Goal: Information Seeking & Learning: Learn about a topic

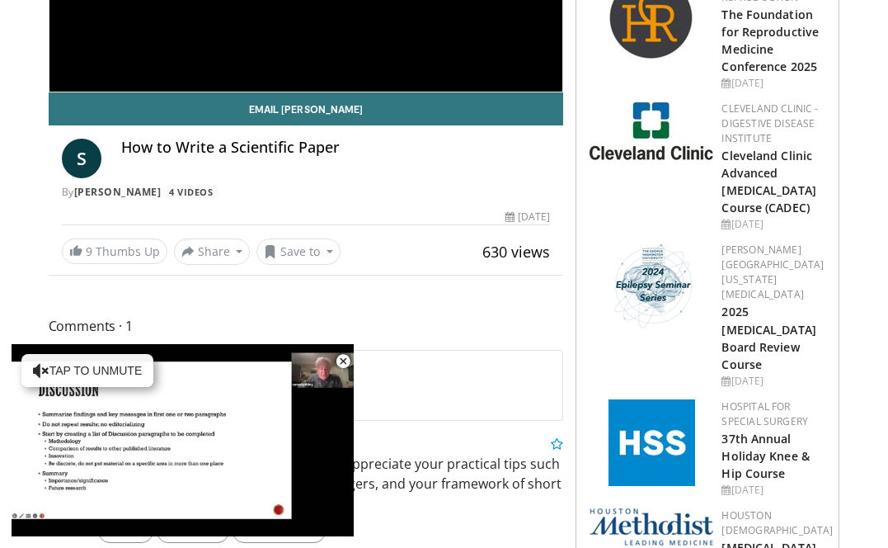
scroll to position [388, 0]
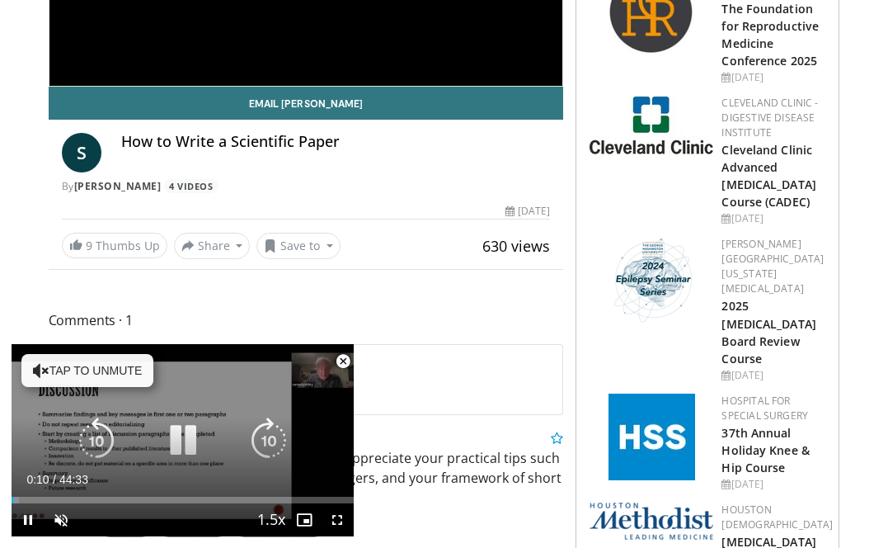
click at [39, 373] on icon "Video Player" at bounding box center [41, 370] width 16 height 16
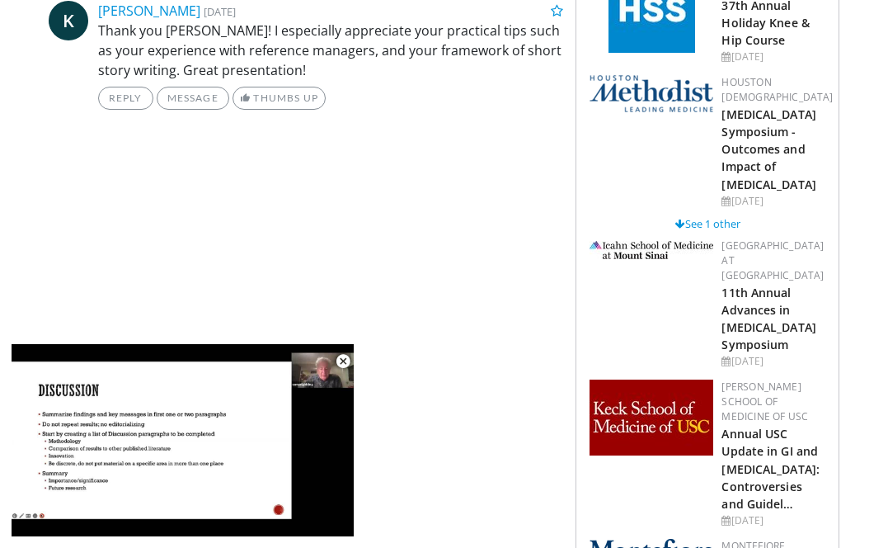
scroll to position [818, 0]
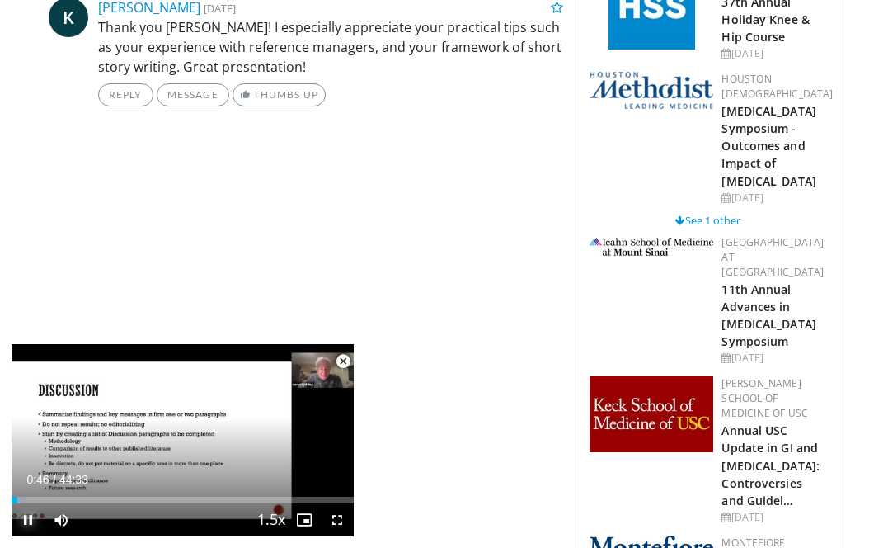
click at [29, 518] on span "Video Player" at bounding box center [28, 519] width 33 height 33
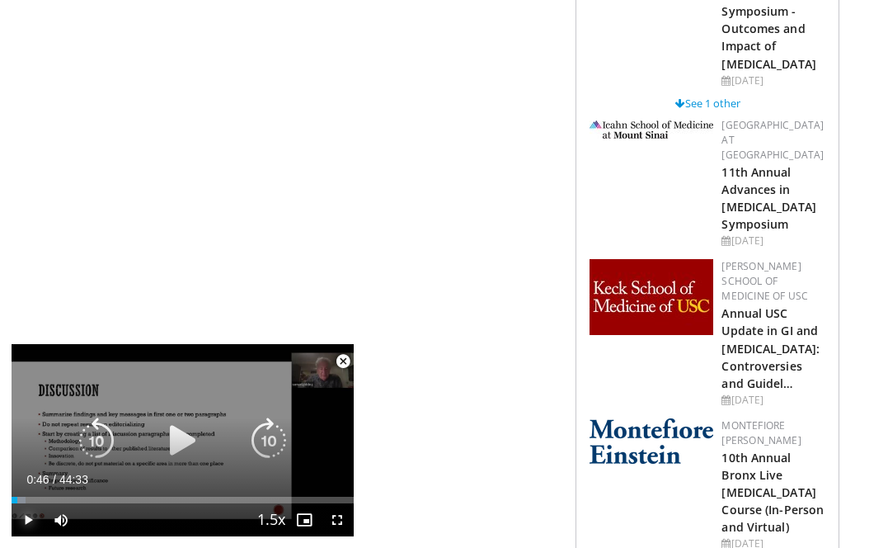
scroll to position [950, 0]
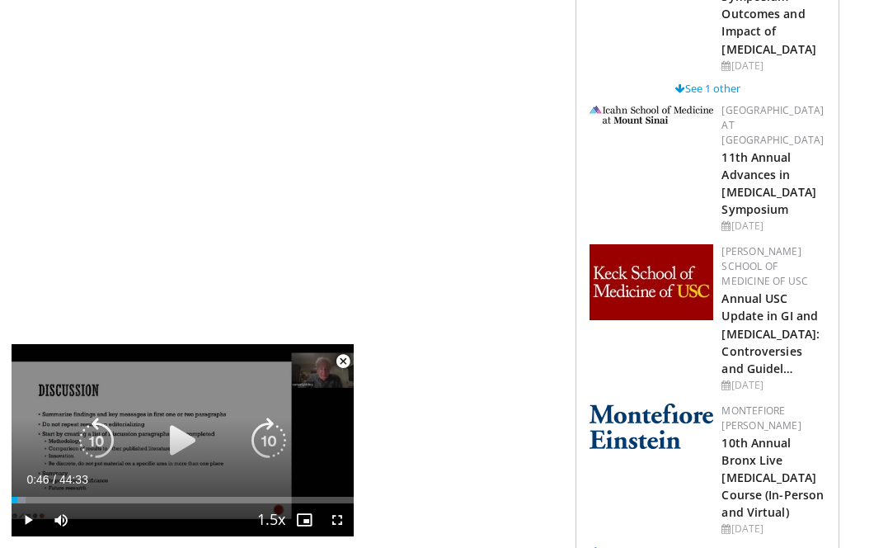
click at [190, 435] on icon "Video Player" at bounding box center [183, 440] width 46 height 46
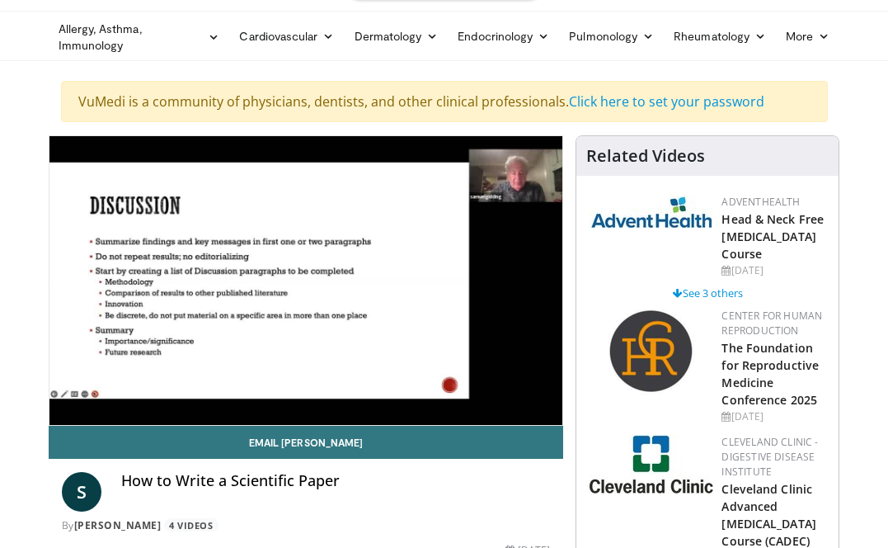
scroll to position [50, 0]
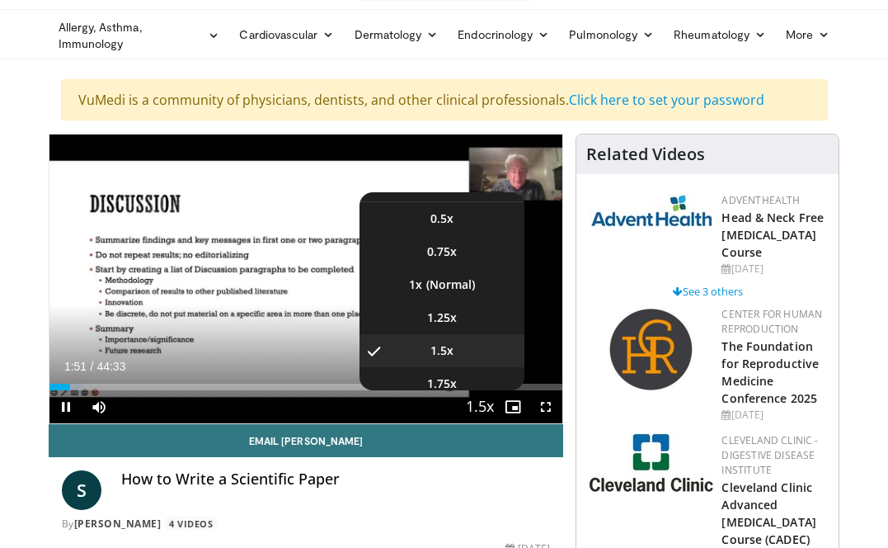
click at [483, 406] on span "Video Player" at bounding box center [479, 407] width 23 height 33
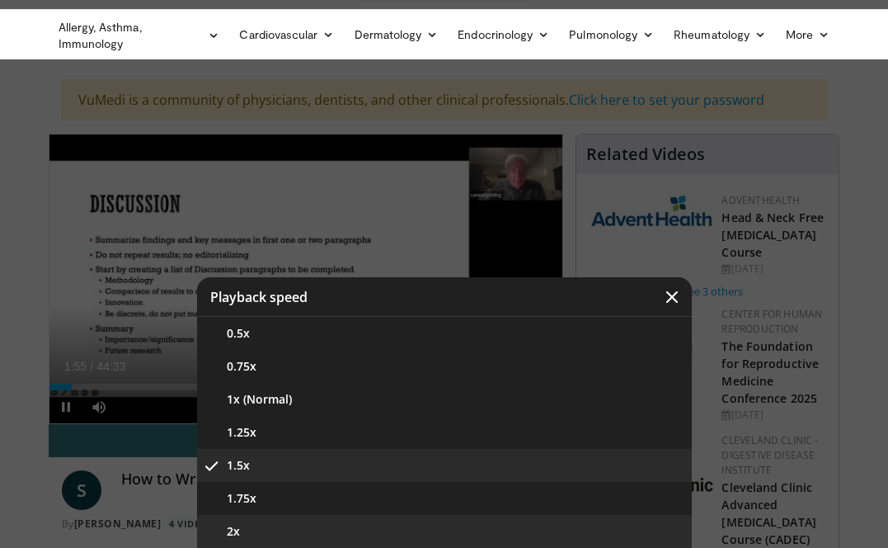
click at [275, 532] on button "2x" at bounding box center [444, 531] width 495 height 33
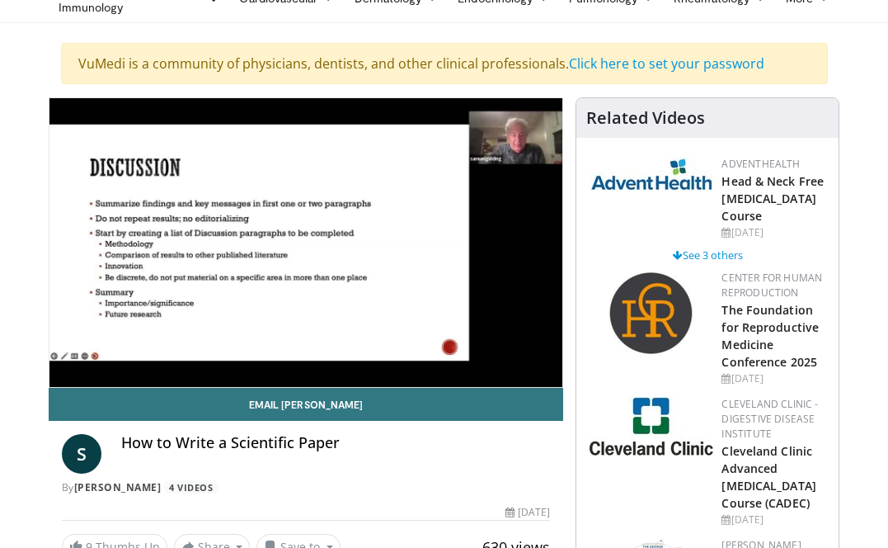
scroll to position [0, 0]
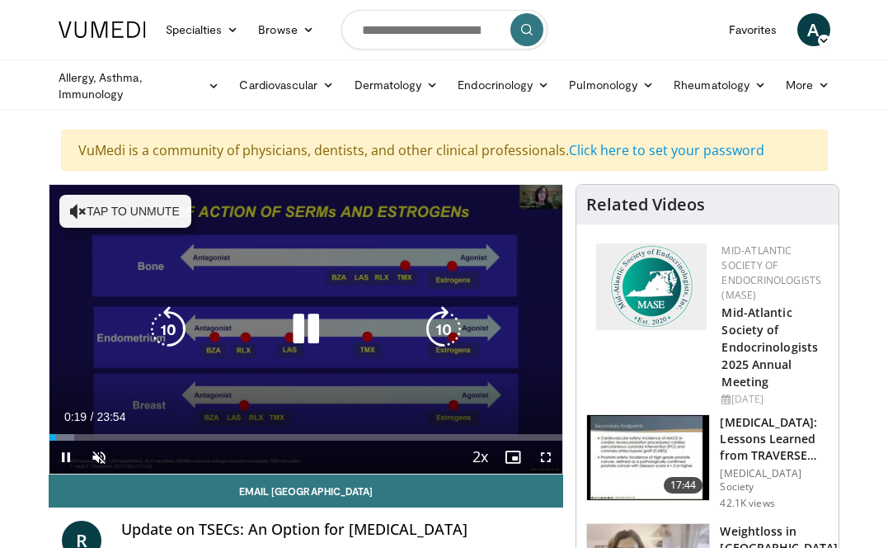
click at [120, 214] on button "Tap to unmute" at bounding box center [125, 211] width 132 height 33
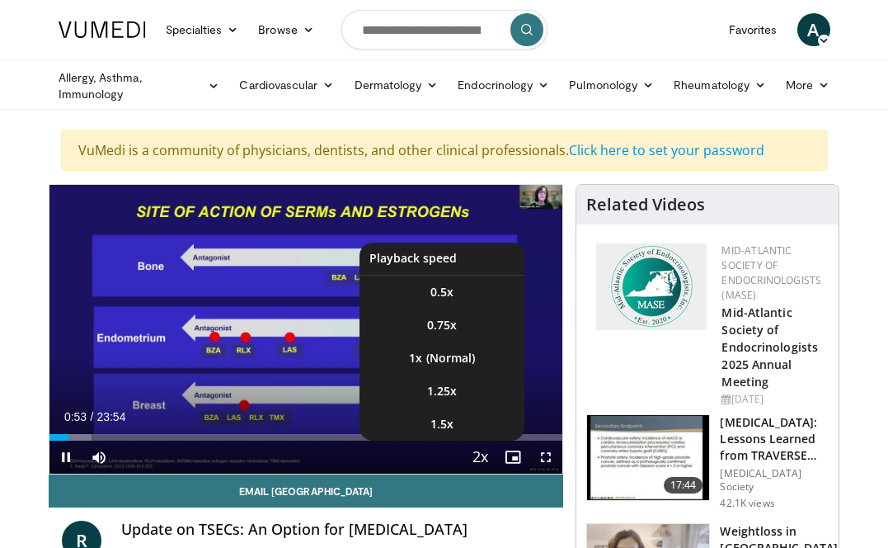
click at [485, 455] on span "Video Player" at bounding box center [479, 457] width 23 height 33
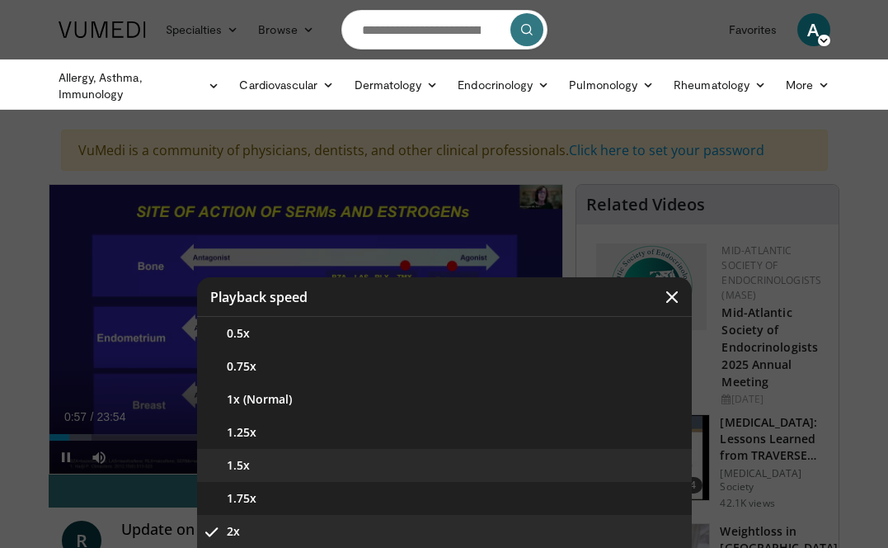
click at [345, 470] on button "1.5x" at bounding box center [444, 465] width 495 height 33
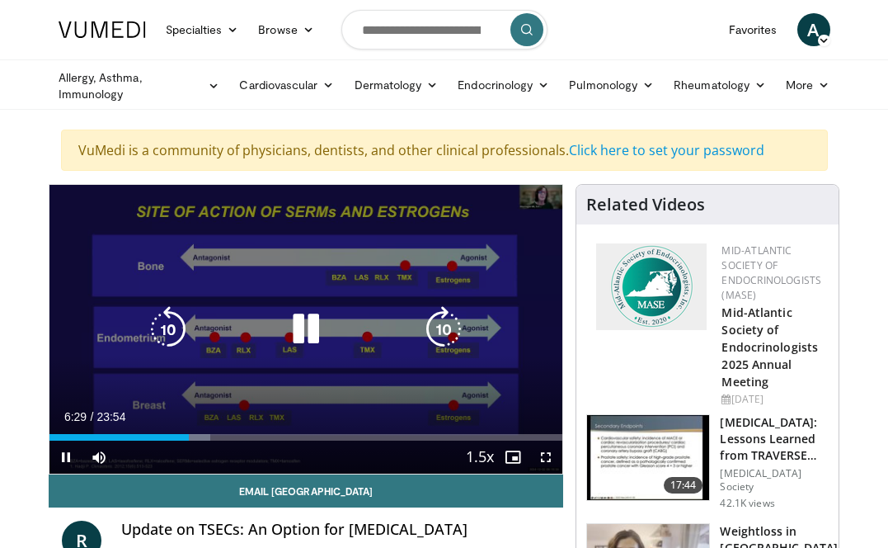
click at [512, 350] on div "10 seconds Tap to unmute" at bounding box center [306, 329] width 514 height 289
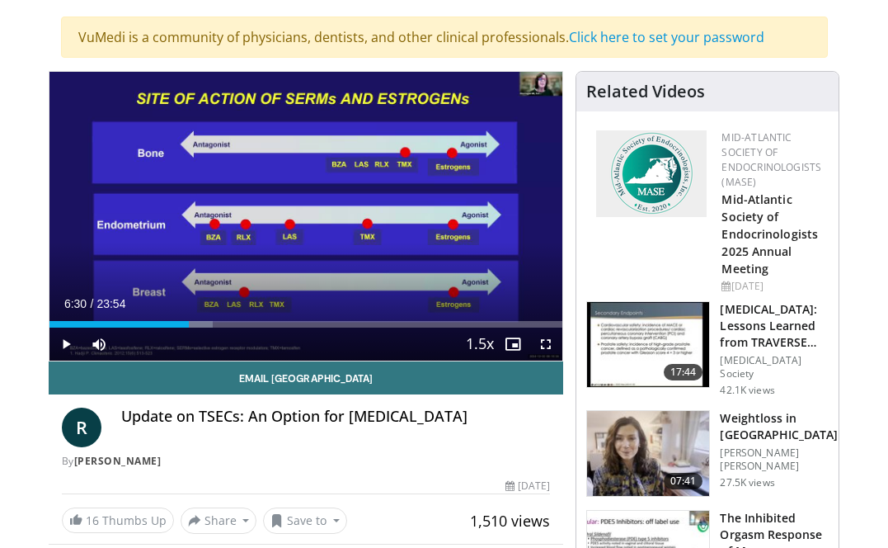
scroll to position [115, 0]
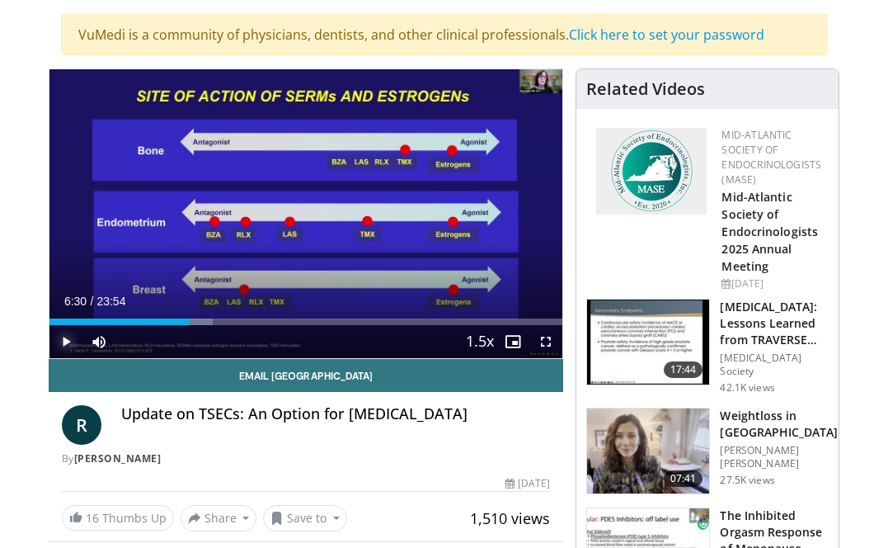
click at [70, 338] on span "Video Player" at bounding box center [65, 341] width 33 height 33
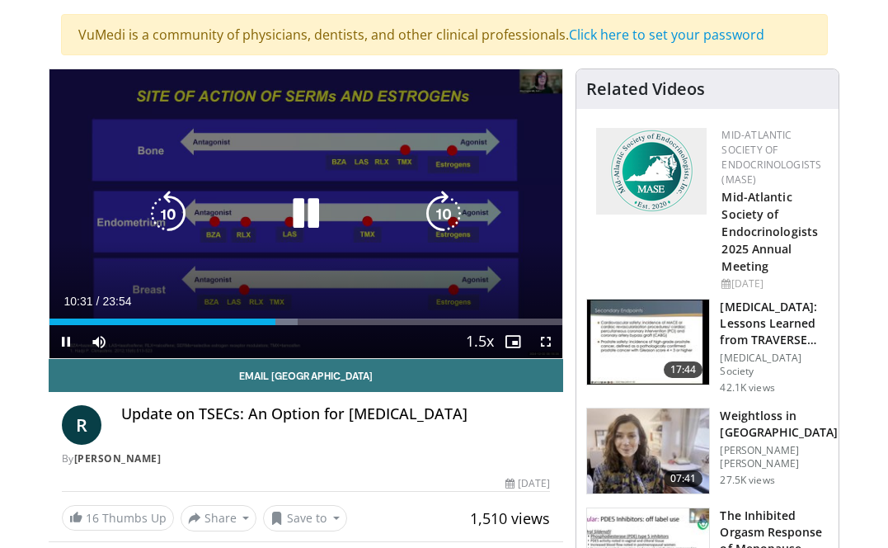
click at [304, 214] on icon "Video Player" at bounding box center [306, 213] width 46 height 46
drag, startPoint x: 51, startPoint y: 70, endPoint x: 299, endPoint y: 181, distance: 271.0
click at [299, 181] on div "10 seconds Tap to unmute" at bounding box center [306, 213] width 514 height 289
click at [308, 209] on icon "Video Player" at bounding box center [306, 213] width 46 height 46
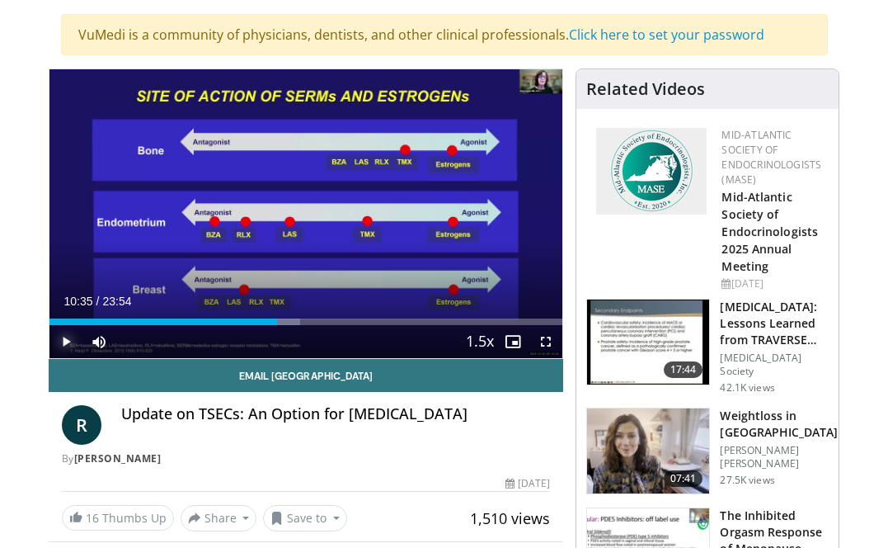
click at [65, 341] on span "Video Player" at bounding box center [65, 341] width 33 height 33
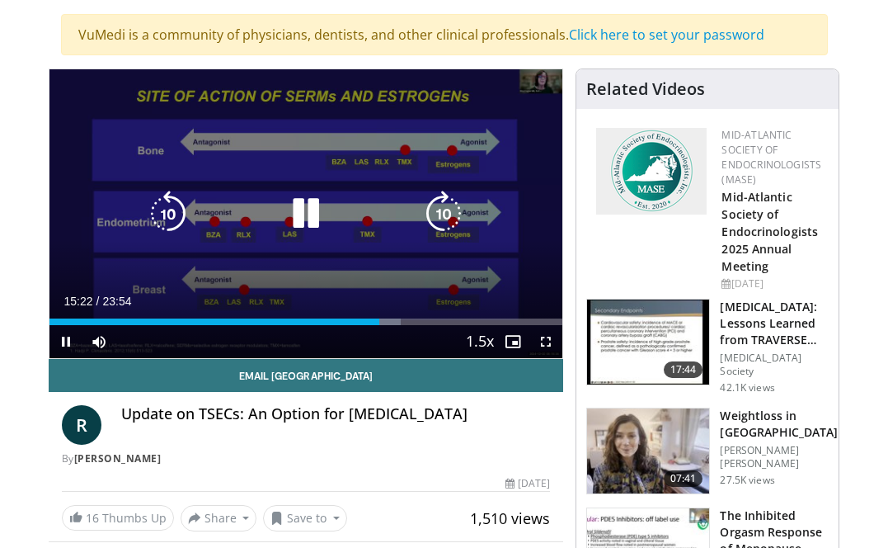
click at [307, 206] on icon "Video Player" at bounding box center [306, 213] width 46 height 46
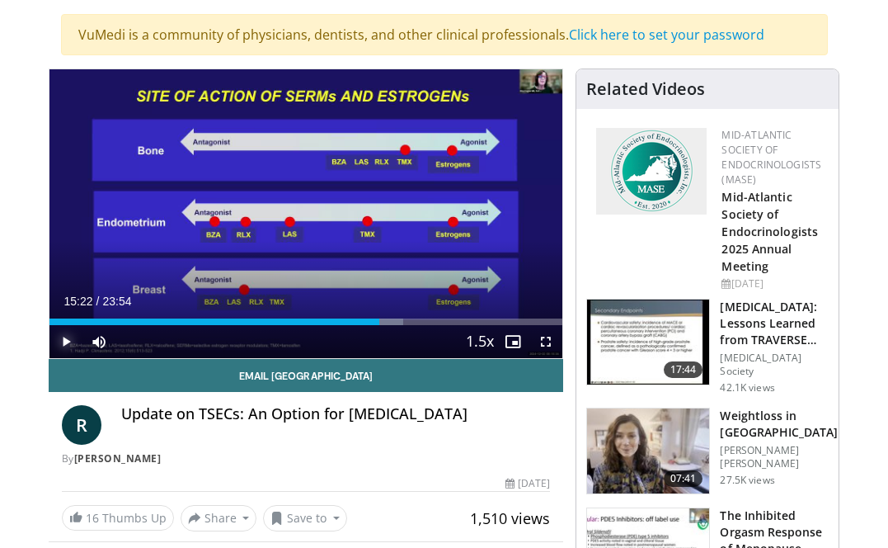
click at [70, 341] on span "Video Player" at bounding box center [65, 341] width 33 height 33
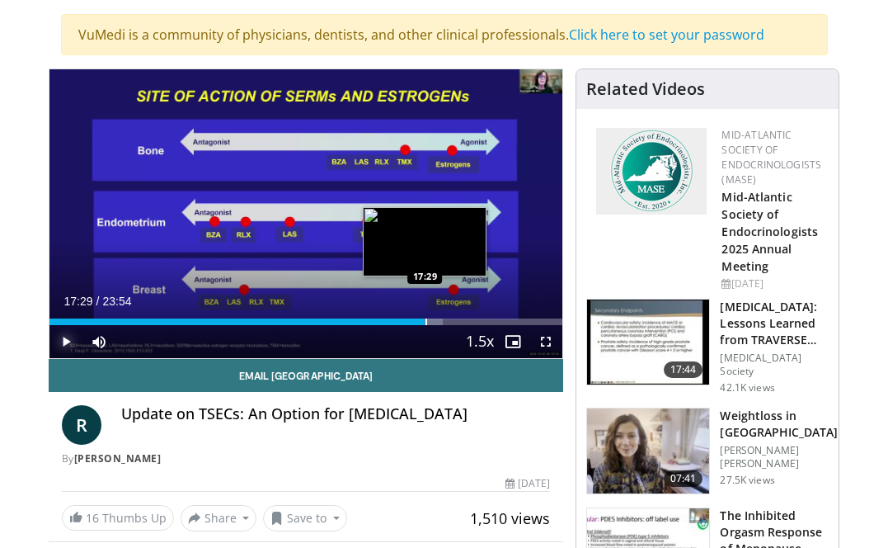
drag, startPoint x: 379, startPoint y: 323, endPoint x: 425, endPoint y: 323, distance: 45.4
click at [426, 323] on div "Progress Bar" at bounding box center [427, 321] width 2 height 7
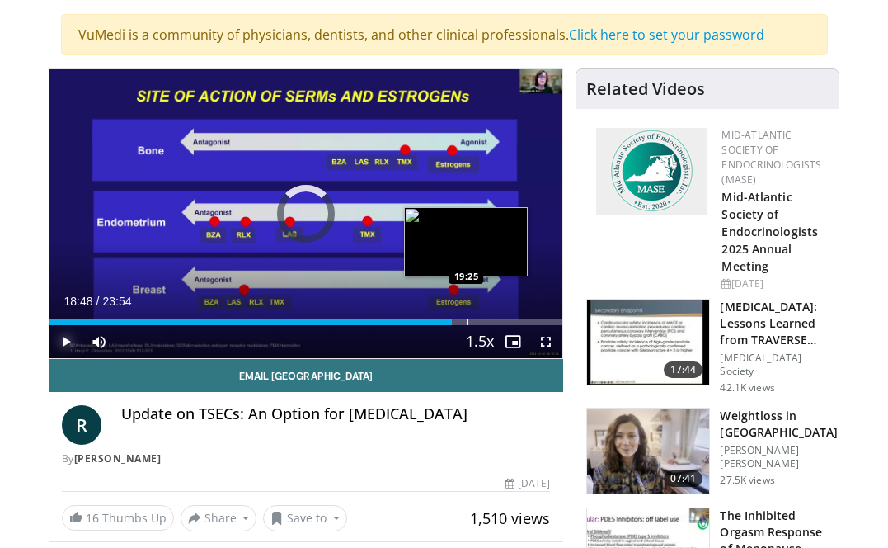
drag, startPoint x: 425, startPoint y: 322, endPoint x: 466, endPoint y: 322, distance: 41.2
click at [467, 322] on div "Progress Bar" at bounding box center [468, 321] width 2 height 7
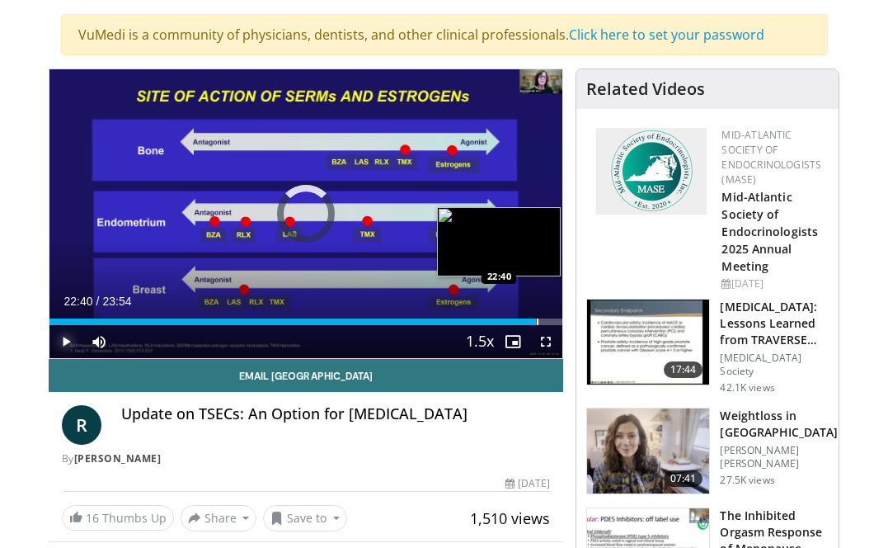
click at [537, 318] on div "Progress Bar" at bounding box center [538, 321] width 2 height 7
drag, startPoint x: 538, startPoint y: 320, endPoint x: 553, endPoint y: 318, distance: 14.9
click at [553, 318] on div "Progress Bar" at bounding box center [554, 321] width 2 height 7
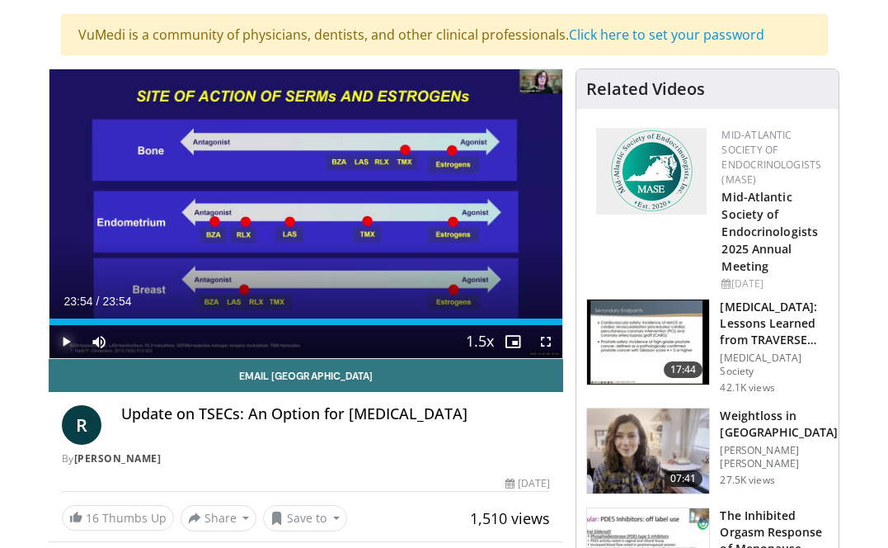
drag, startPoint x: 553, startPoint y: 318, endPoint x: 573, endPoint y: 318, distance: 20.6
